Goal: Task Accomplishment & Management: Use online tool/utility

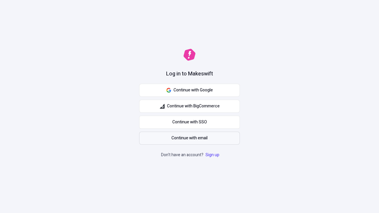
click at [189, 138] on span "Continue with email" at bounding box center [189, 138] width 36 height 7
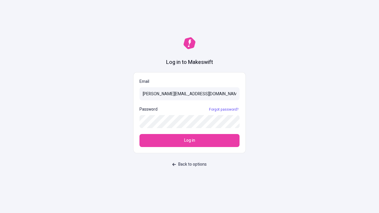
type input "[PERSON_NAME][EMAIL_ADDRESS][DOMAIN_NAME]"
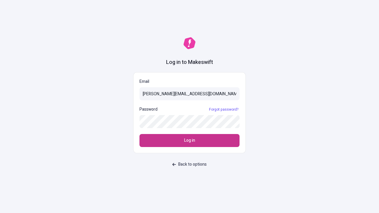
click at [189, 141] on span "Log in" at bounding box center [189, 140] width 11 height 7
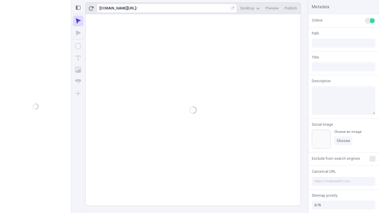
type input "/deep-link-tenuis"
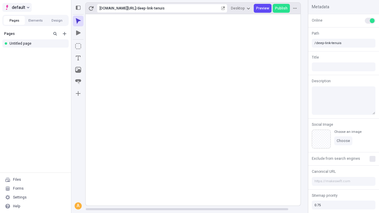
click at [17, 7] on span "default" at bounding box center [18, 7] width 13 height 7
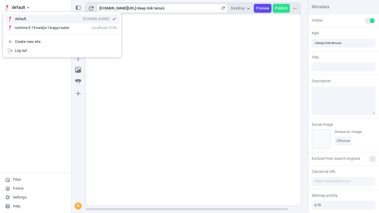
click at [83, 18] on div "[DOMAIN_NAME]" at bounding box center [96, 19] width 27 height 5
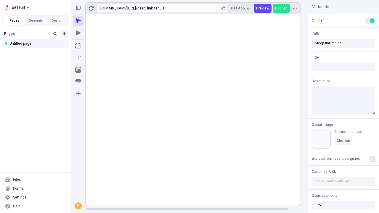
click at [64, 34] on icon "Add new" at bounding box center [65, 34] width 4 height 4
click at [37, 53] on div "Blank page" at bounding box center [37, 53] width 57 height 9
type input "/deep-link-adipisci"
